Goal: Task Accomplishment & Management: Manage account settings

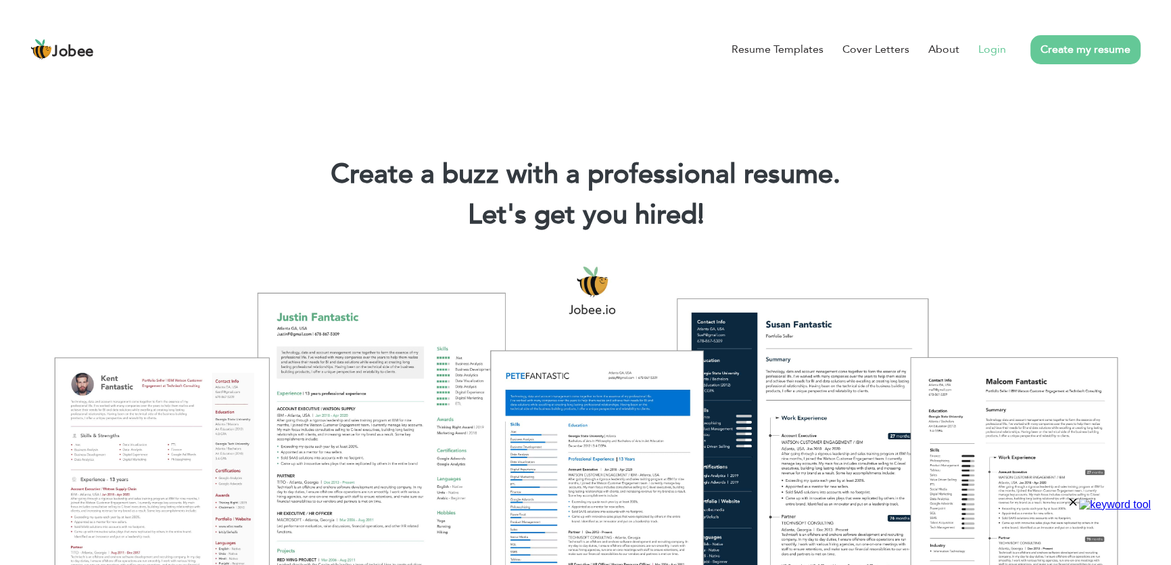
click at [996, 53] on link "Login" at bounding box center [992, 49] width 28 height 16
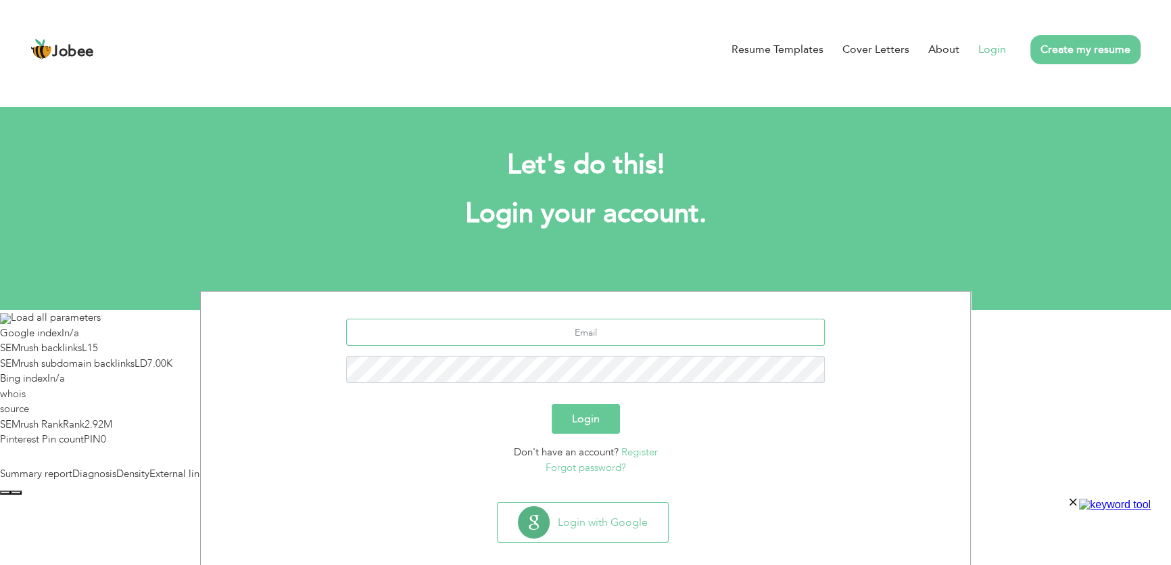
click at [617, 340] on input "text" at bounding box center [585, 331] width 479 height 27
type input "aliseo504@gmail.com"
click at [570, 419] on button "Login" at bounding box center [586, 419] width 68 height 30
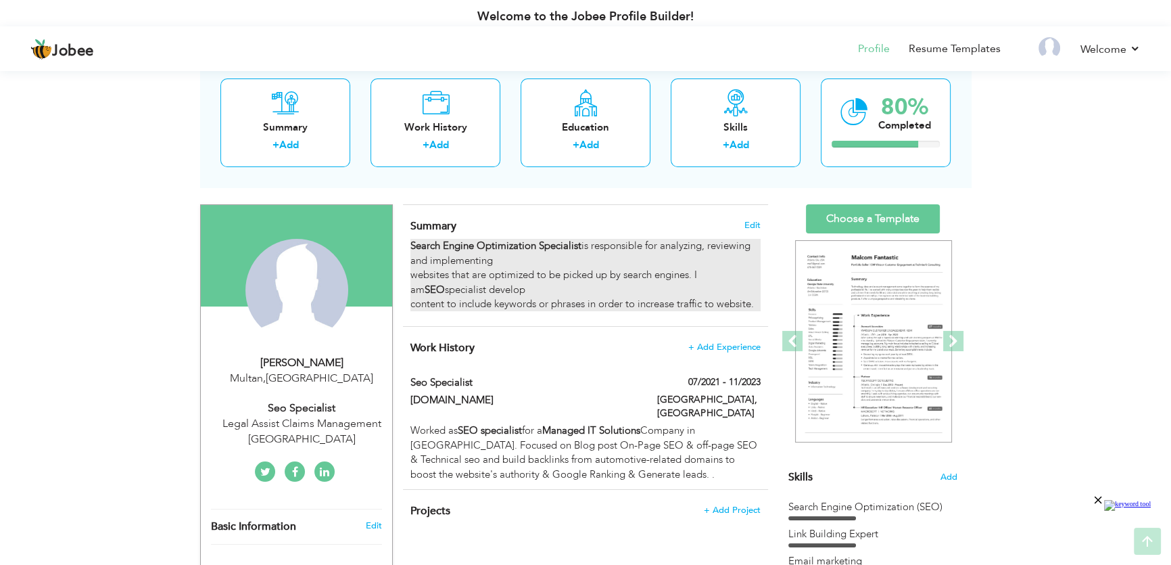
scroll to position [122, 0]
